Goal: Task Accomplishment & Management: Complete application form

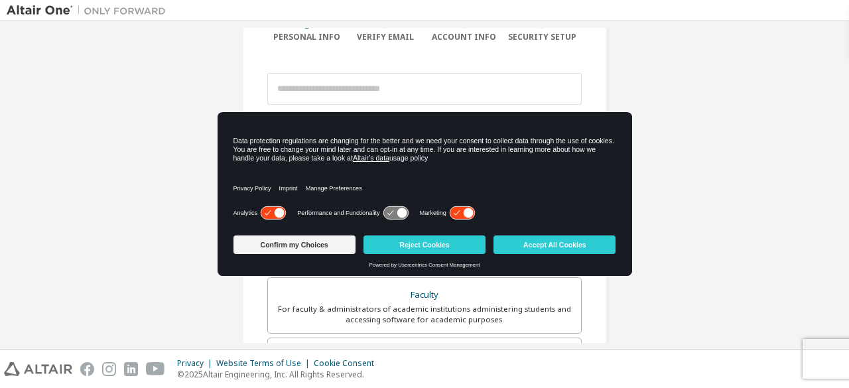
scroll to position [130, 0]
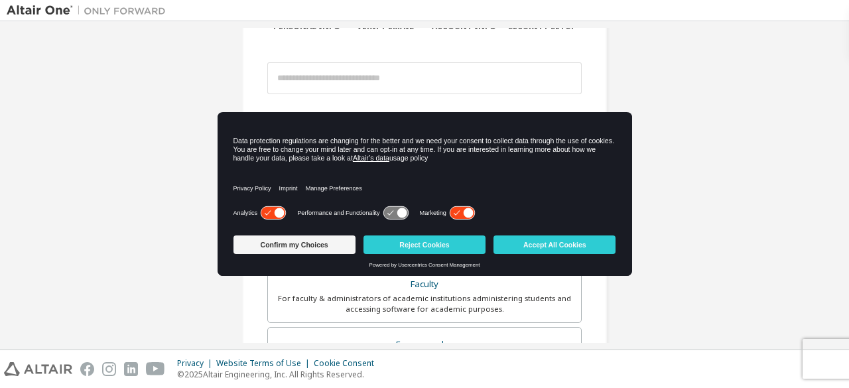
click at [456, 213] on icon at bounding box center [462, 213] width 25 height 13
click at [386, 210] on icon at bounding box center [395, 213] width 25 height 13
click at [397, 216] on icon at bounding box center [402, 213] width 10 height 10
click at [450, 216] on icon at bounding box center [462, 213] width 25 height 13
click at [383, 212] on icon at bounding box center [396, 213] width 27 height 14
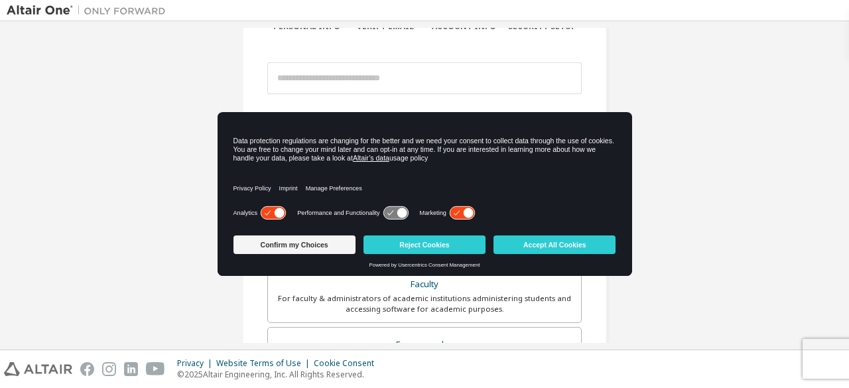
click at [385, 212] on icon at bounding box center [395, 213] width 25 height 13
click at [406, 244] on button "Reject Cookies" at bounding box center [425, 244] width 122 height 19
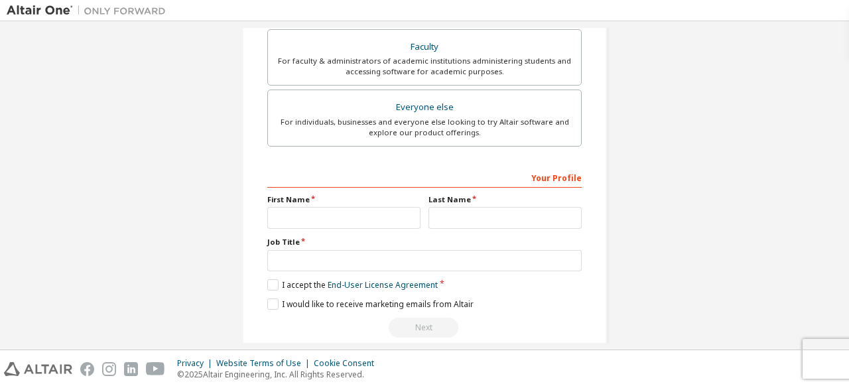
scroll to position [383, 0]
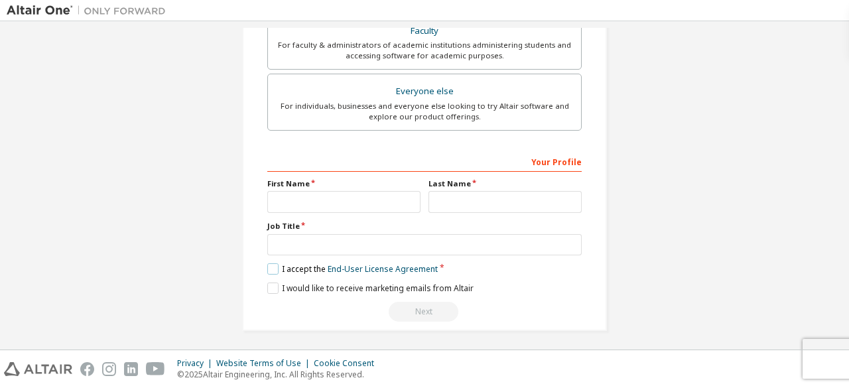
click at [271, 267] on label "I accept the End-User License Agreement" at bounding box center [352, 268] width 170 height 11
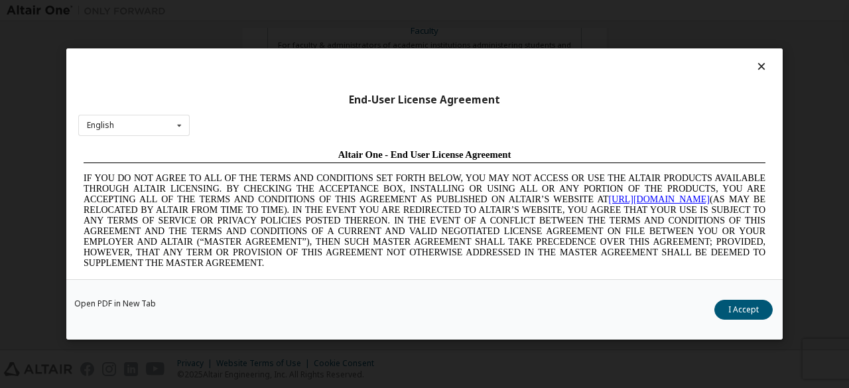
scroll to position [0, 0]
click at [754, 311] on button "I Accept" at bounding box center [743, 310] width 58 height 20
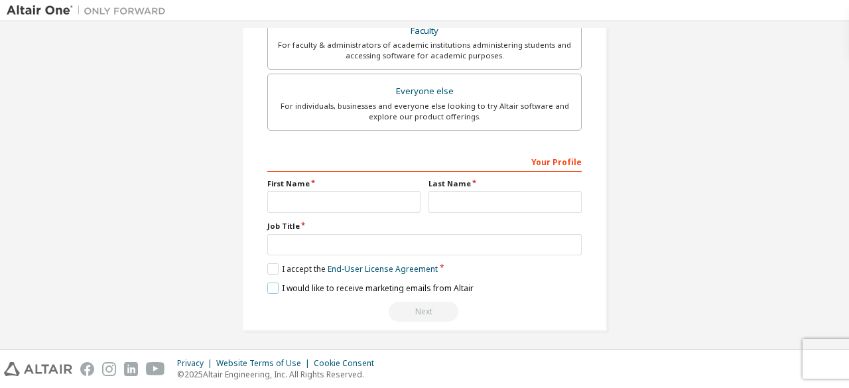
click at [275, 285] on label "I would like to receive marketing emails from Altair" at bounding box center [370, 288] width 206 height 11
click at [279, 198] on input "text" at bounding box center [343, 202] width 153 height 22
type input "**"
click at [434, 197] on input "text" at bounding box center [505, 202] width 153 height 22
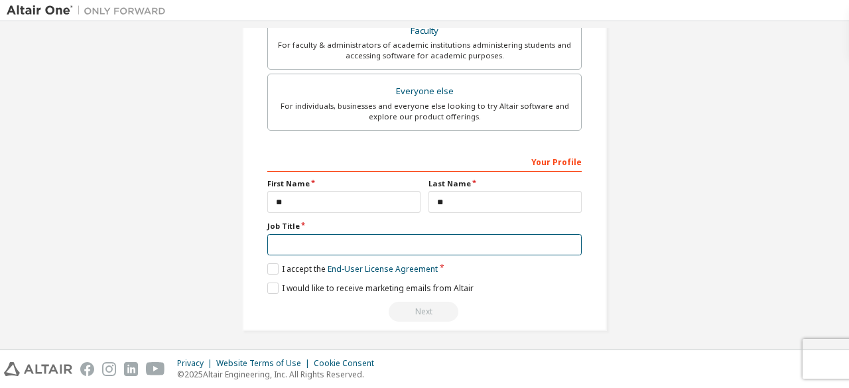
click at [437, 237] on input "text" at bounding box center [424, 245] width 314 height 22
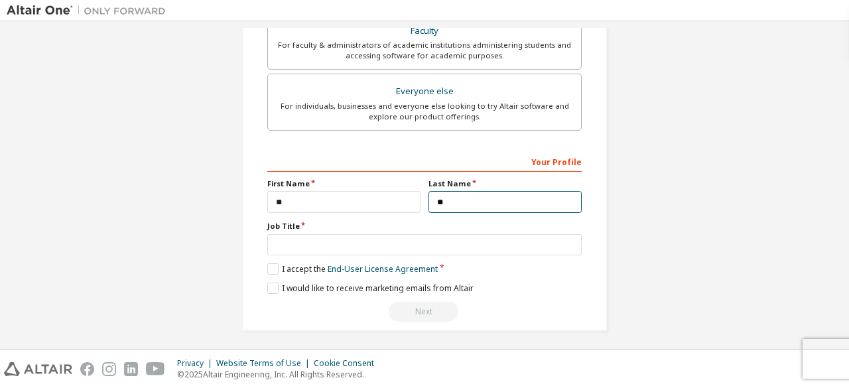
click at [448, 202] on input "**" at bounding box center [505, 202] width 153 height 22
type input "*"
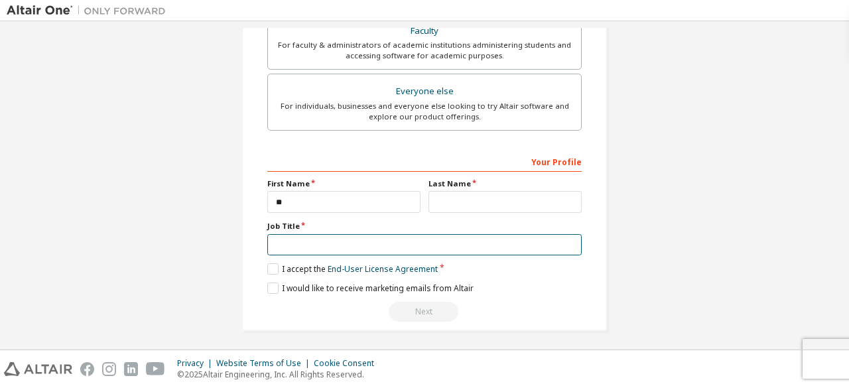
click at [377, 239] on input "text" at bounding box center [424, 245] width 314 height 22
type input "*"
type input "********"
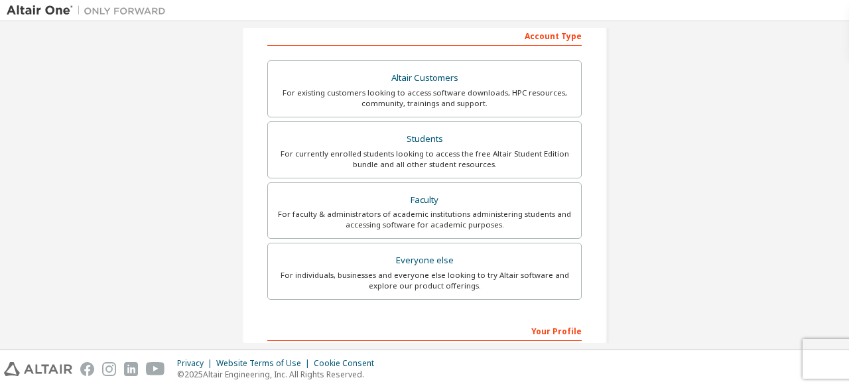
scroll to position [215, 0]
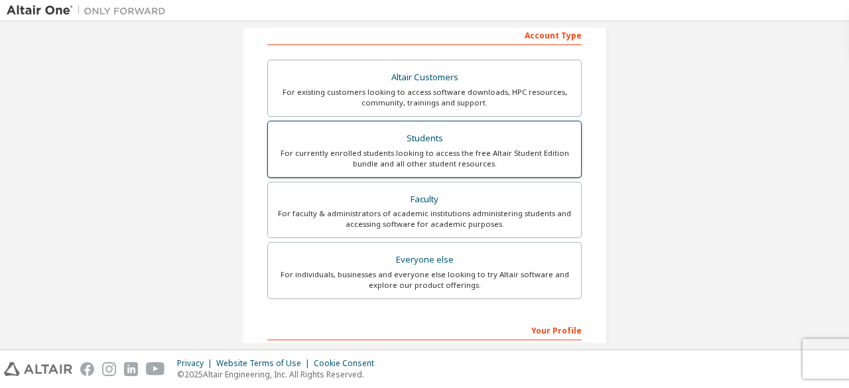
click at [382, 161] on div "For currently enrolled students looking to access the free Altair Student Editi…" at bounding box center [424, 158] width 297 height 21
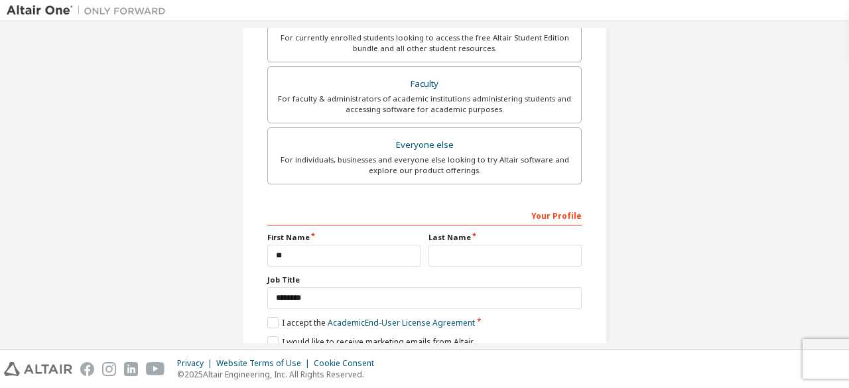
scroll to position [418, 0]
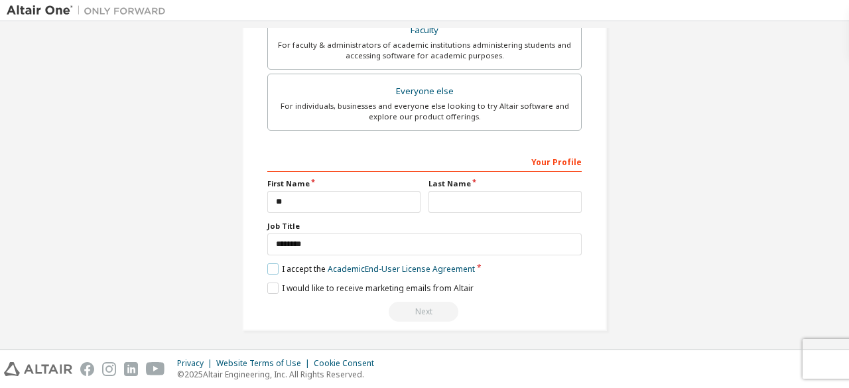
click at [271, 267] on label "I accept the Academic End-User License Agreement" at bounding box center [371, 268] width 208 height 11
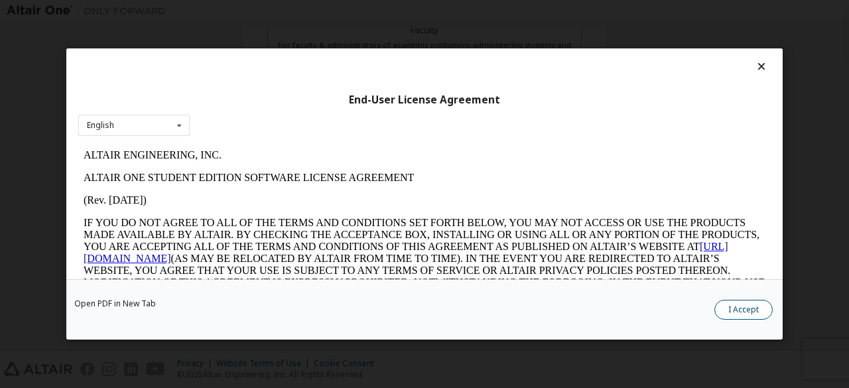
scroll to position [0, 0]
click at [736, 306] on button "I Accept" at bounding box center [743, 310] width 58 height 20
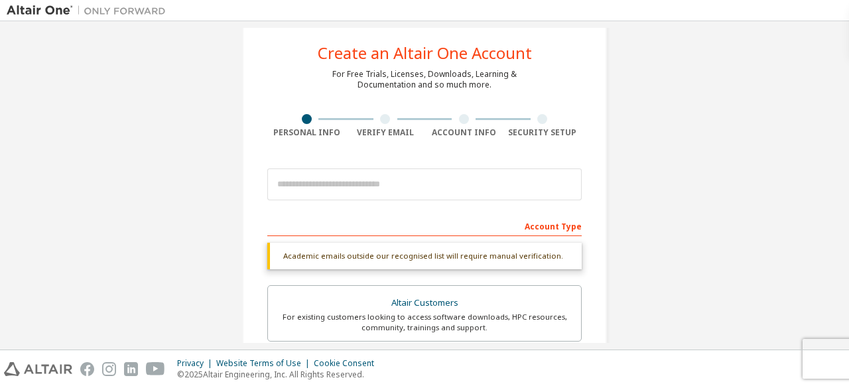
scroll to position [15, 0]
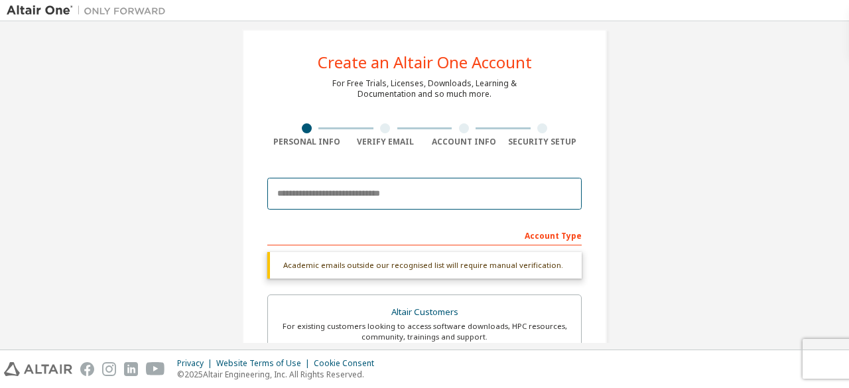
click at [318, 204] on input "email" at bounding box center [424, 194] width 314 height 32
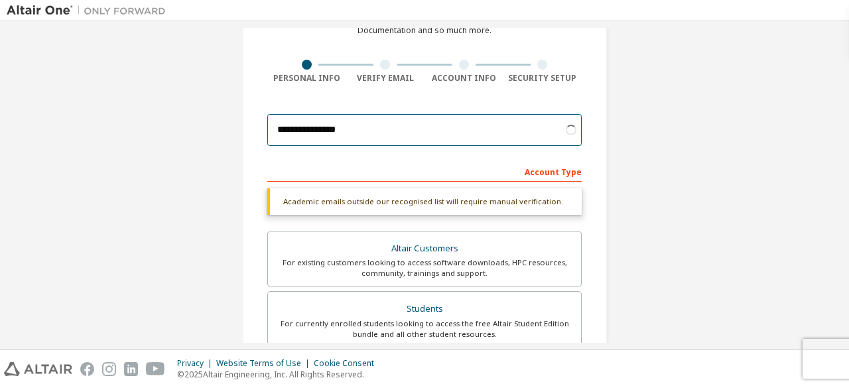
scroll to position [80, 0]
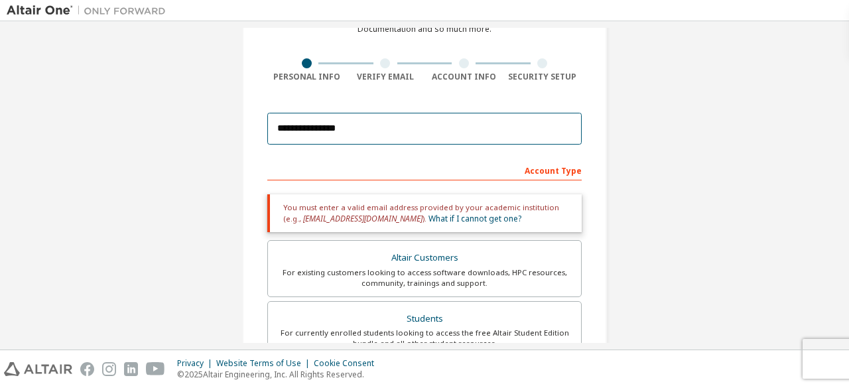
click at [454, 135] on input "**********" at bounding box center [424, 129] width 314 height 32
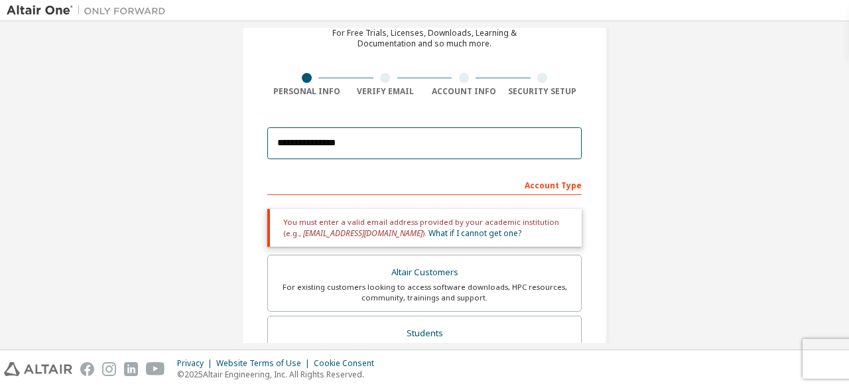
scroll to position [64, 0]
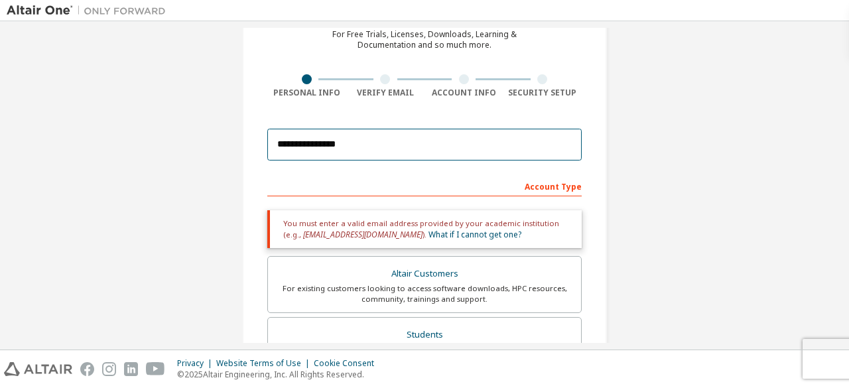
click at [454, 140] on input "**********" at bounding box center [424, 145] width 314 height 32
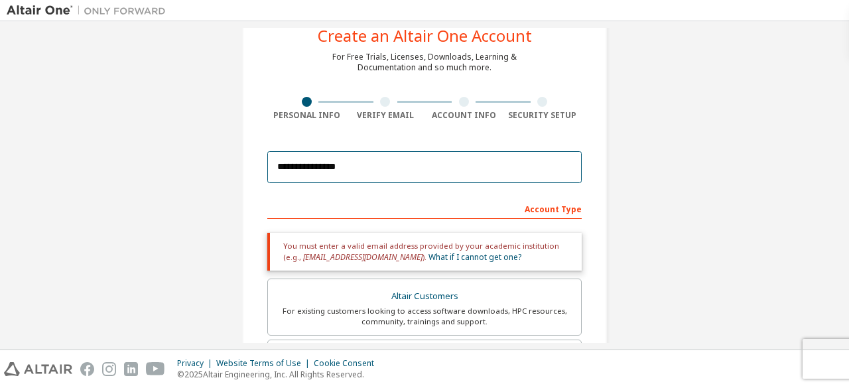
scroll to position [0, 0]
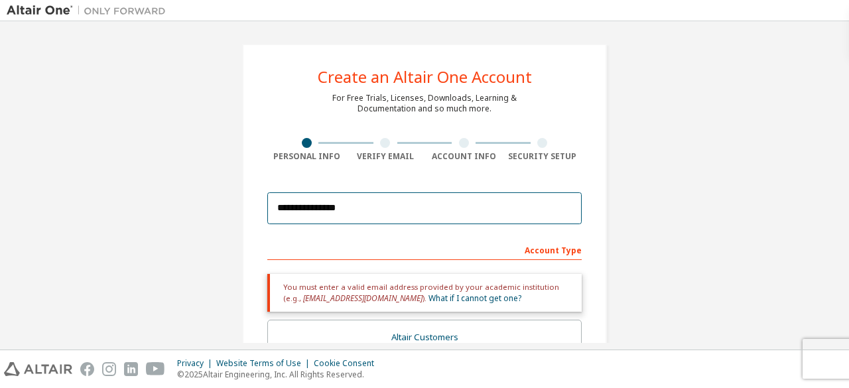
click at [415, 216] on input "**********" at bounding box center [424, 208] width 314 height 32
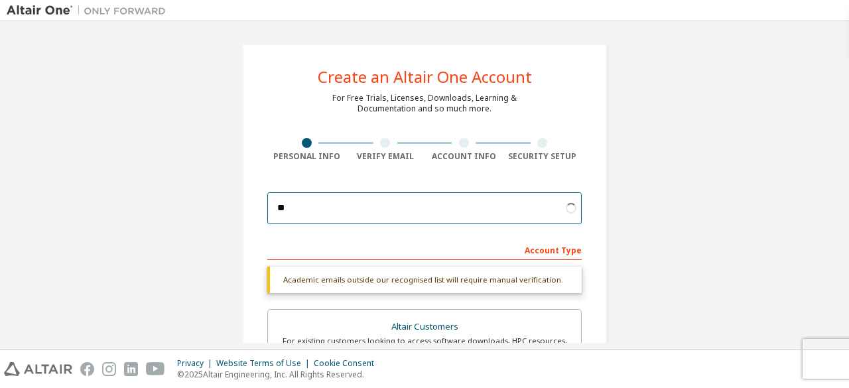
type input "*"
click at [351, 212] on input "email" at bounding box center [424, 208] width 314 height 32
type input "**********"
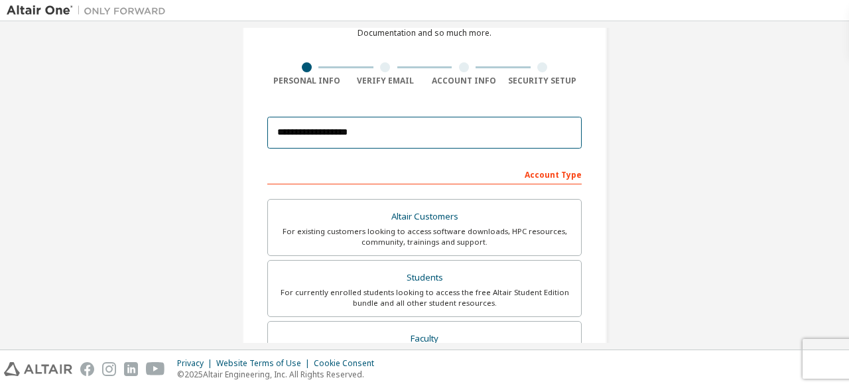
scroll to position [383, 0]
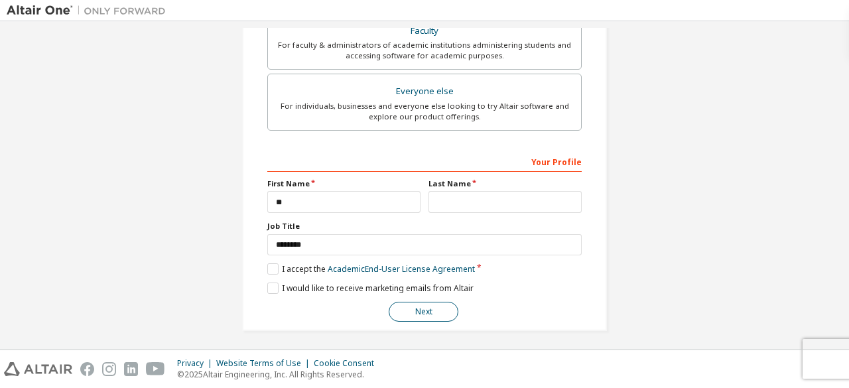
click at [417, 307] on button "Next" at bounding box center [424, 312] width 70 height 20
type input "**"
click at [431, 303] on button "Next" at bounding box center [424, 312] width 70 height 20
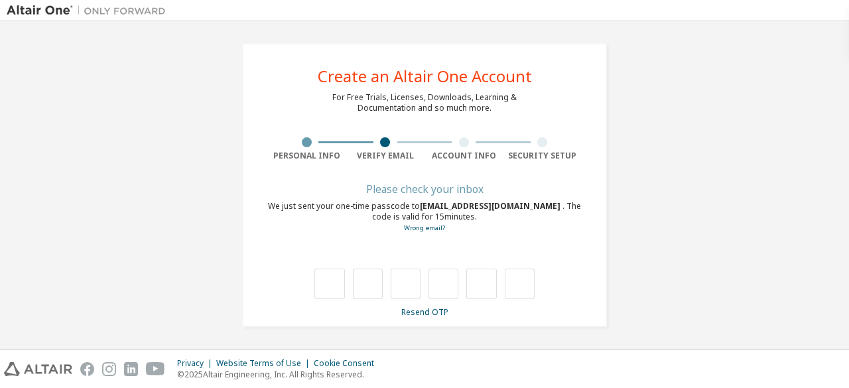
scroll to position [0, 0]
type input "*"
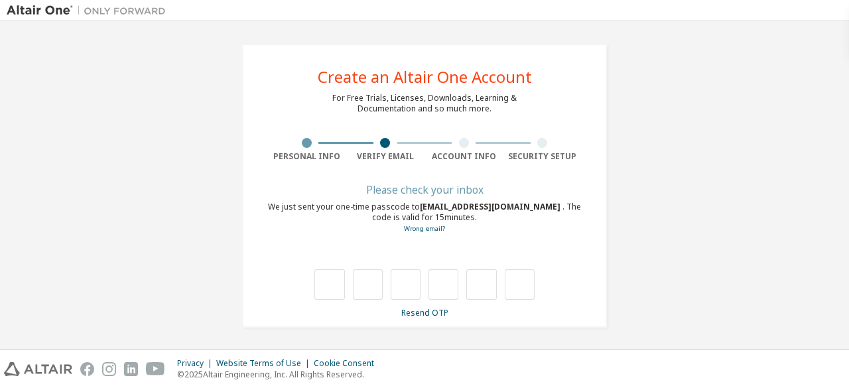
type input "*"
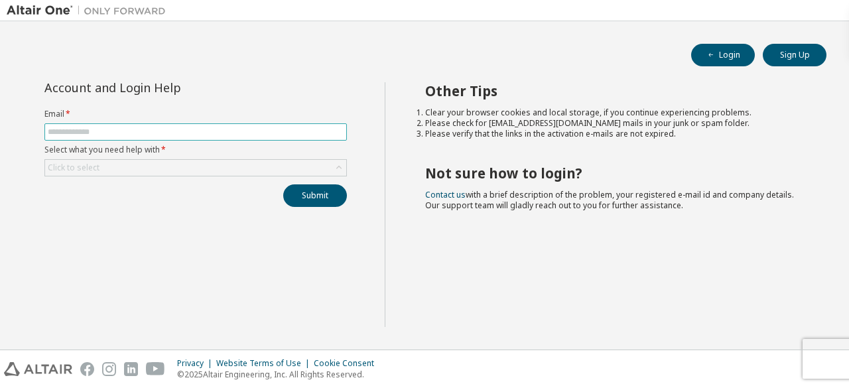
click at [239, 131] on input "text" at bounding box center [196, 132] width 296 height 11
click at [283, 136] on input "text" at bounding box center [196, 132] width 296 height 11
type input "**********"
click at [295, 168] on div "Click to select" at bounding box center [195, 168] width 301 height 16
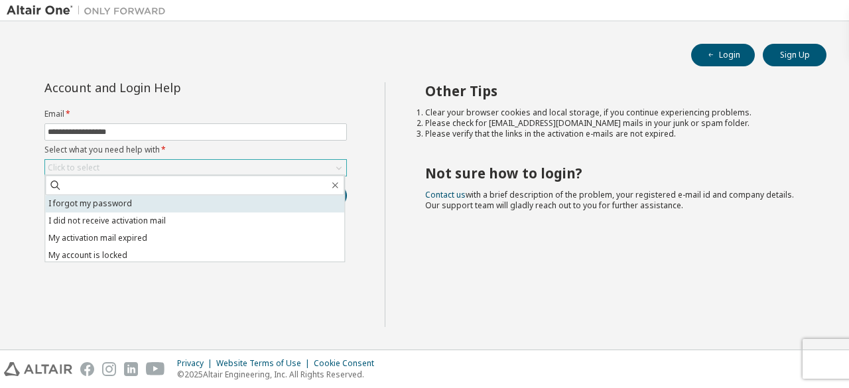
click at [133, 211] on li "I forgot my password" at bounding box center [194, 203] width 299 height 17
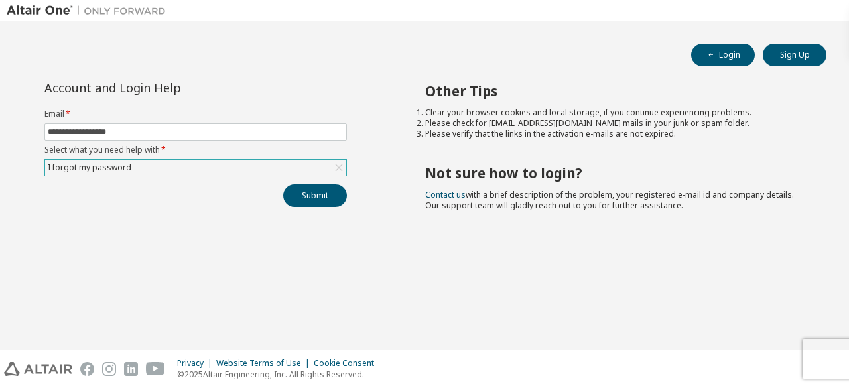
click at [289, 160] on div "I forgot my password" at bounding box center [195, 168] width 301 height 16
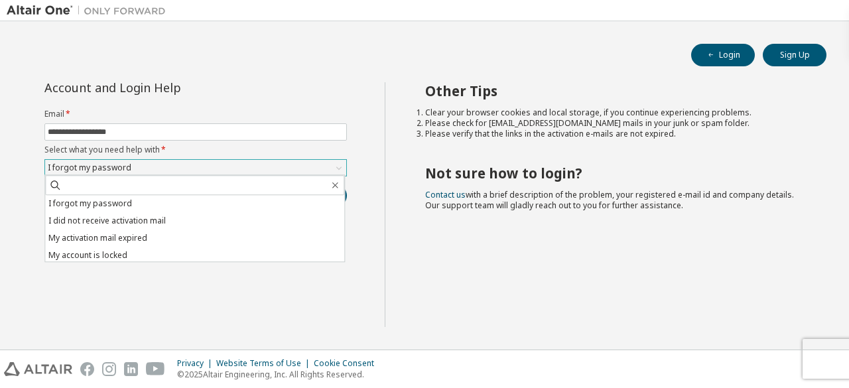
click at [289, 161] on div "I forgot my password" at bounding box center [195, 168] width 301 height 16
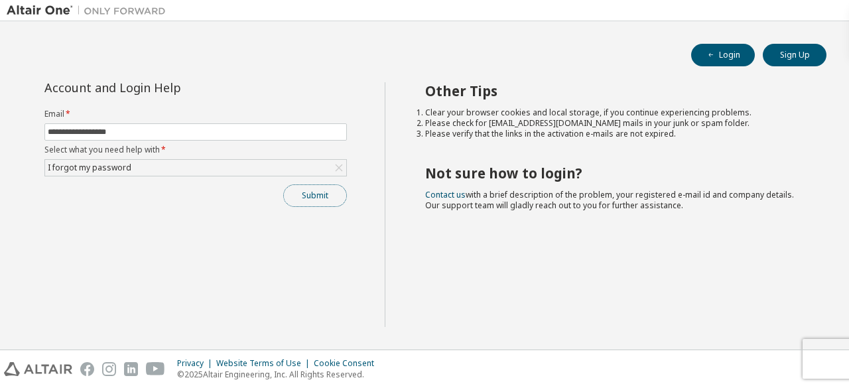
click at [306, 189] on button "Submit" at bounding box center [315, 195] width 64 height 23
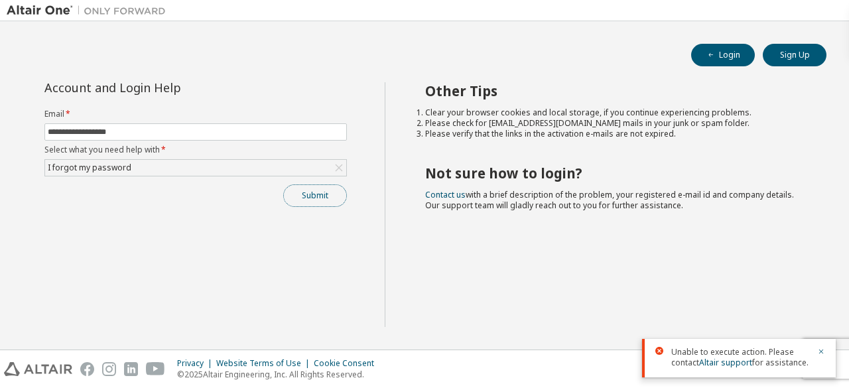
click at [329, 190] on button "Submit" at bounding box center [315, 195] width 64 height 23
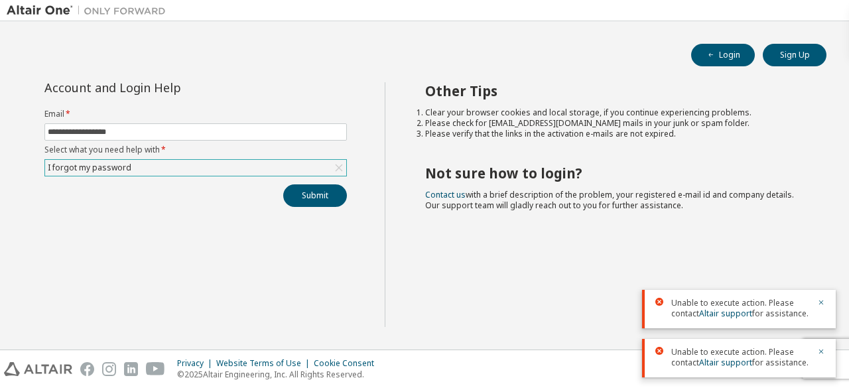
click at [326, 169] on div "I forgot my password" at bounding box center [195, 168] width 301 height 16
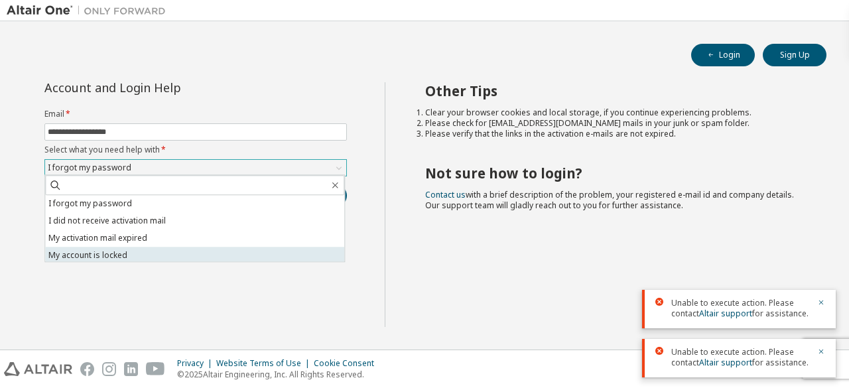
click at [249, 251] on li "My account is locked" at bounding box center [194, 255] width 299 height 17
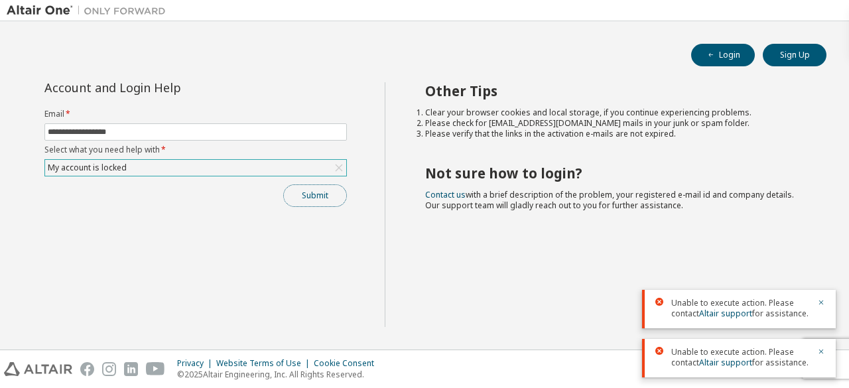
click at [306, 188] on button "Submit" at bounding box center [315, 195] width 64 height 23
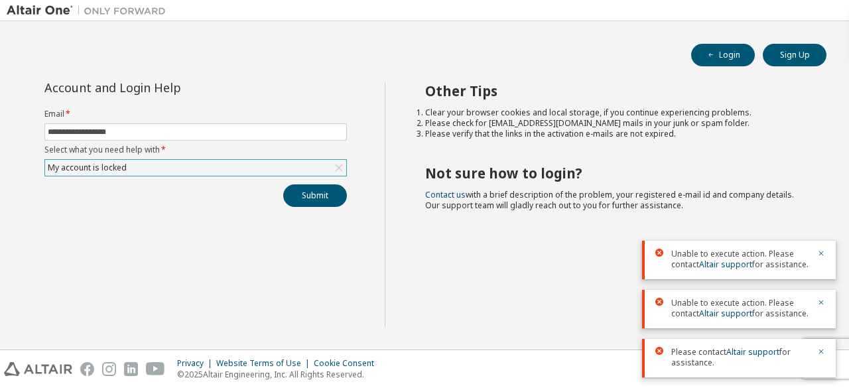
click at [318, 170] on div "My account is locked" at bounding box center [195, 168] width 301 height 16
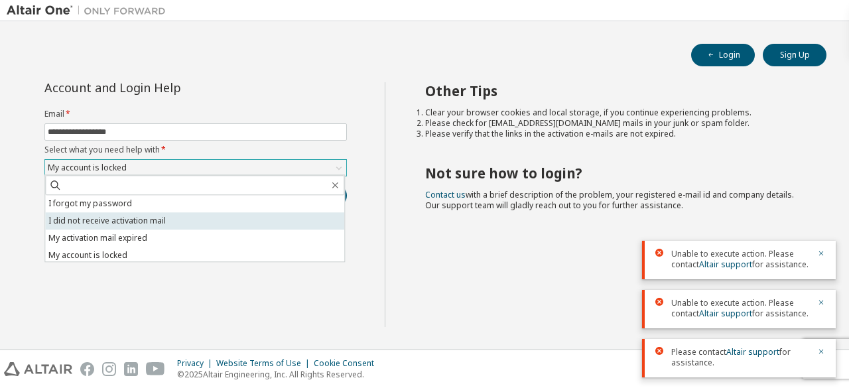
click at [309, 218] on li "I did not receive activation mail" at bounding box center [194, 220] width 299 height 17
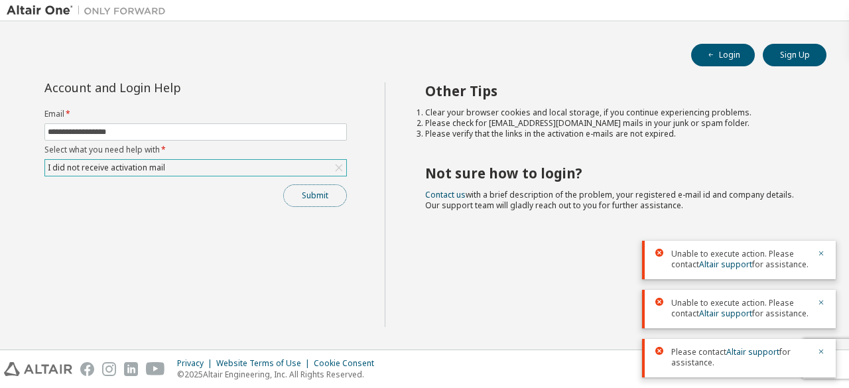
click at [322, 194] on button "Submit" at bounding box center [315, 195] width 64 height 23
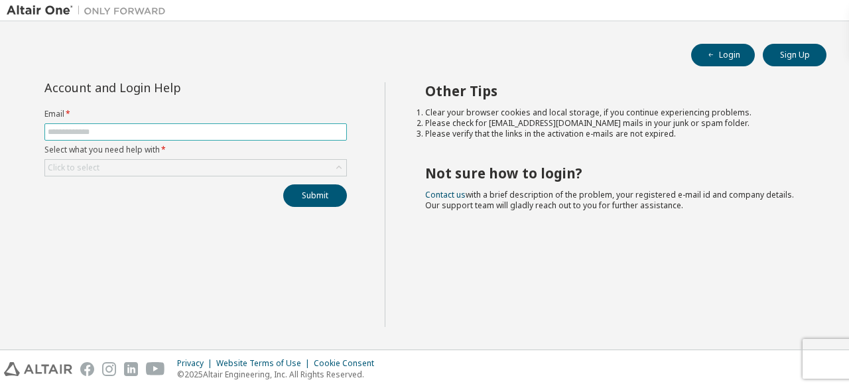
type input "**********"
click at [204, 170] on div "Click to select" at bounding box center [195, 168] width 301 height 16
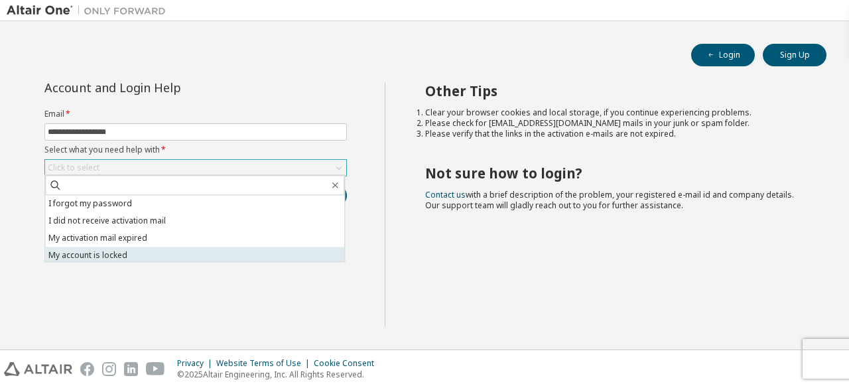
click at [182, 249] on li "My account is locked" at bounding box center [194, 255] width 299 height 17
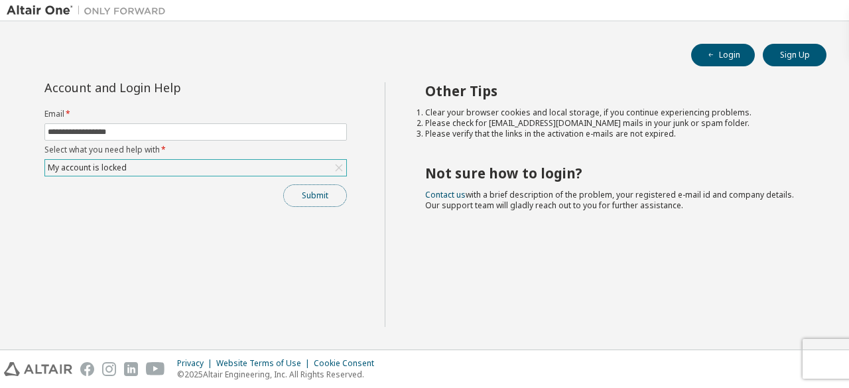
click at [308, 188] on button "Submit" at bounding box center [315, 195] width 64 height 23
